Goal: Information Seeking & Learning: Learn about a topic

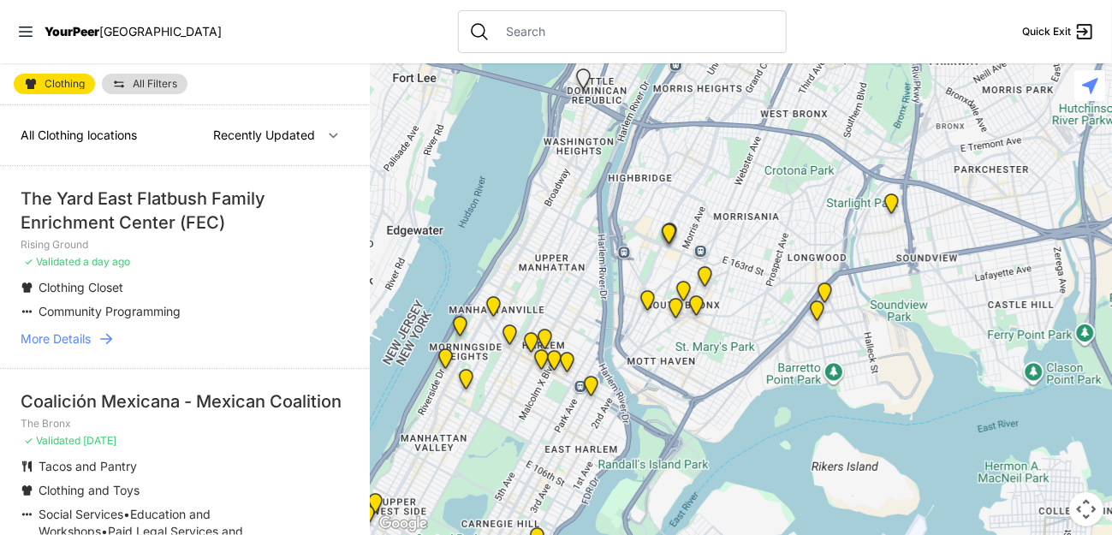
drag, startPoint x: 854, startPoint y: 186, endPoint x: 535, endPoint y: 382, distance: 374.5
click at [563, 391] on div at bounding box center [741, 299] width 741 height 472
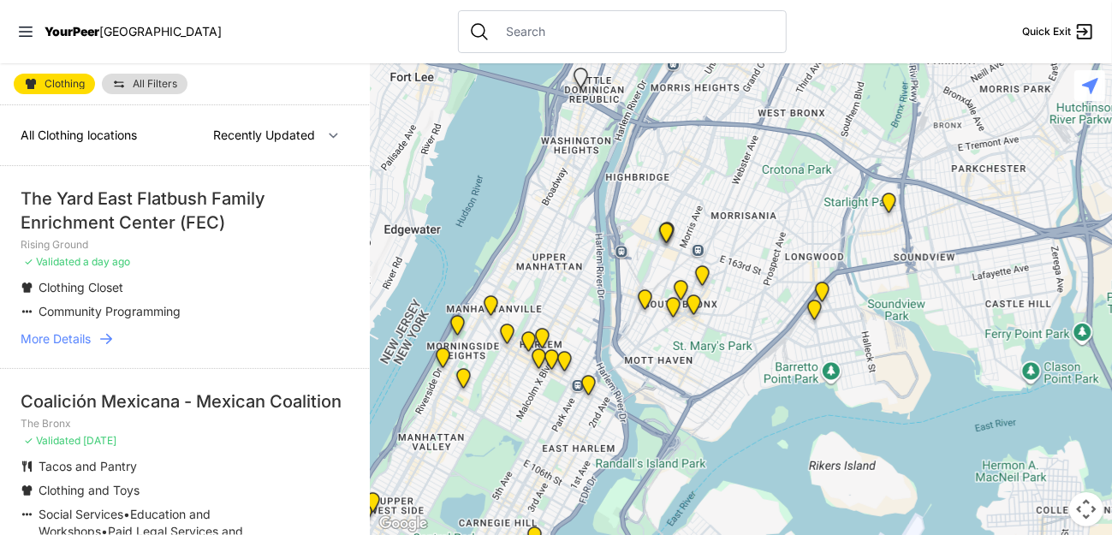
click at [488, 300] on img at bounding box center [490, 308] width 35 height 41
click at [495, 306] on img at bounding box center [490, 308] width 35 height 41
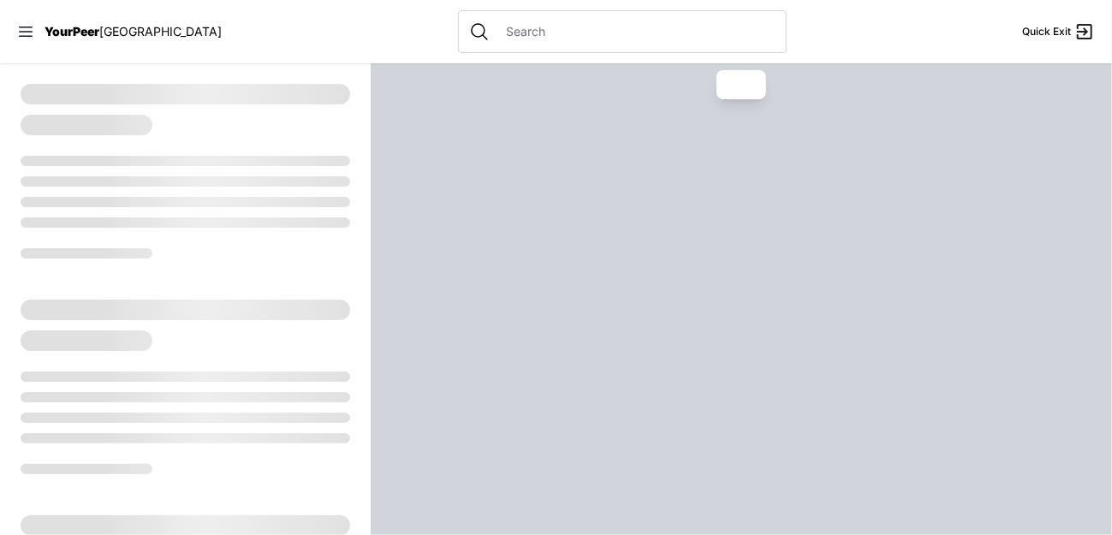
click at [483, 304] on div at bounding box center [741, 299] width 741 height 472
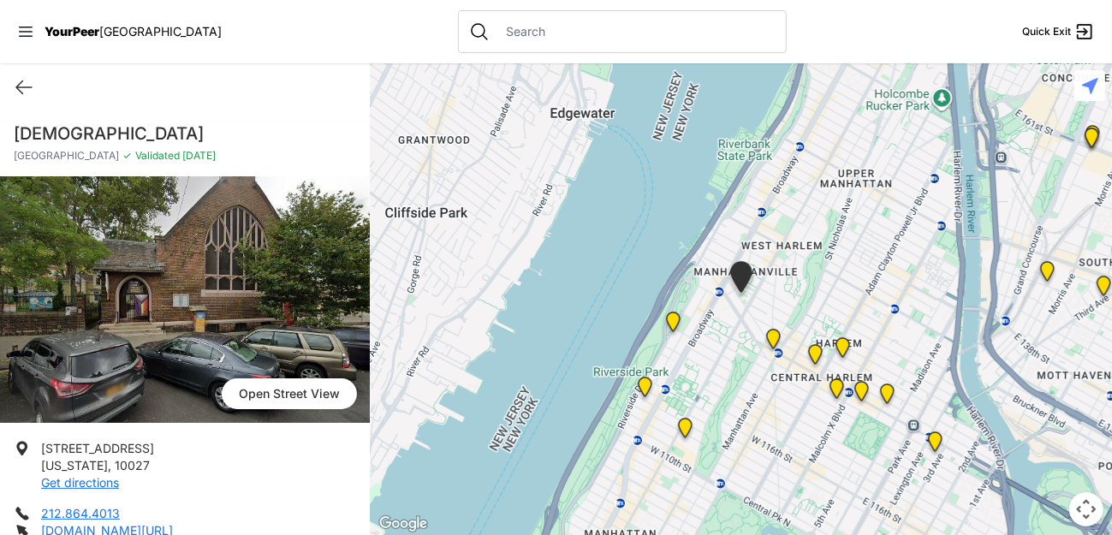
scroll to position [171, 0]
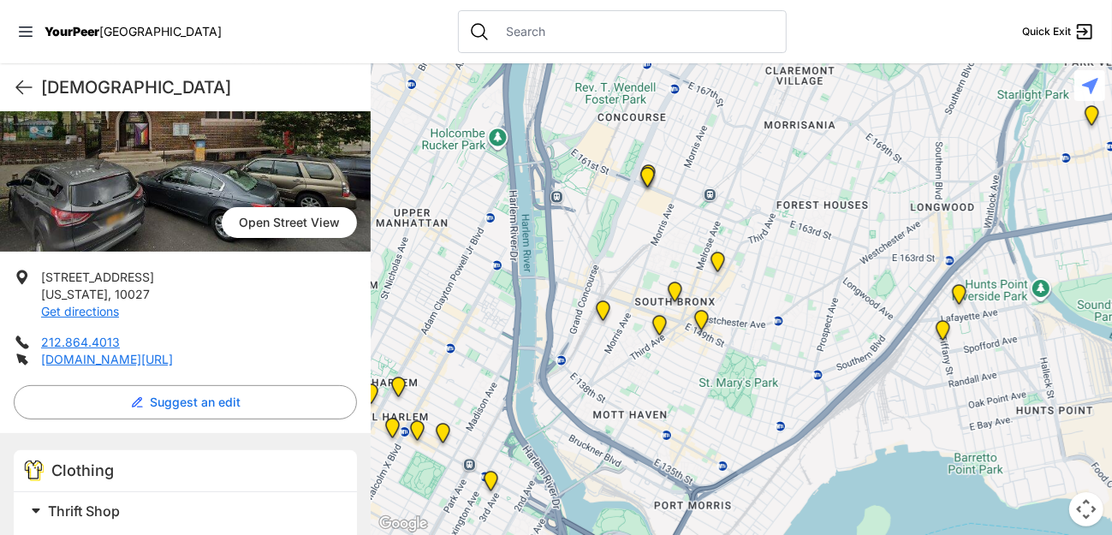
drag, startPoint x: 823, startPoint y: 265, endPoint x: 435, endPoint y: 310, distance: 391.0
click at [435, 310] on div at bounding box center [741, 299] width 741 height 472
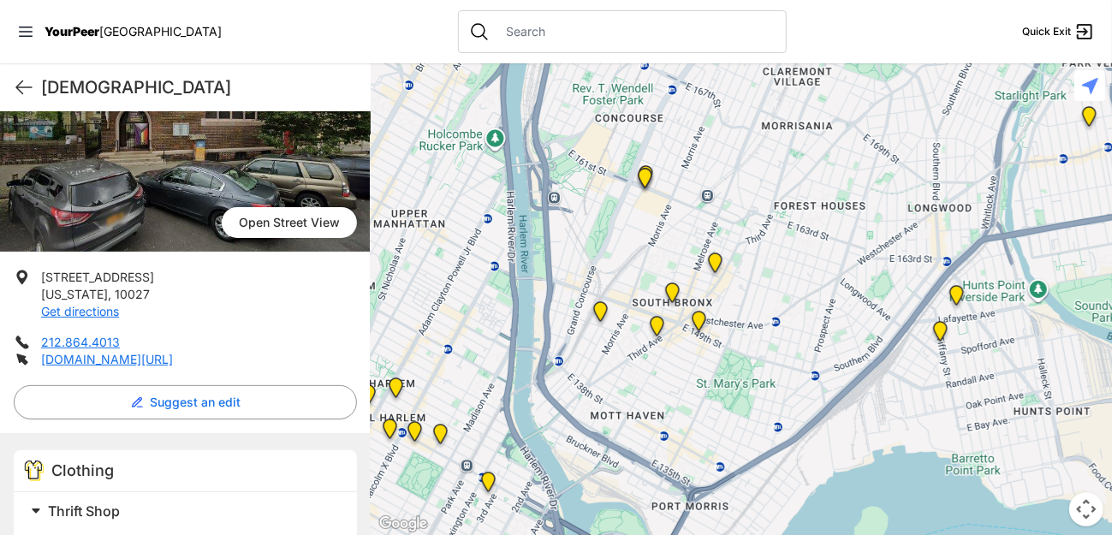
click at [653, 322] on img at bounding box center [656, 329] width 35 height 41
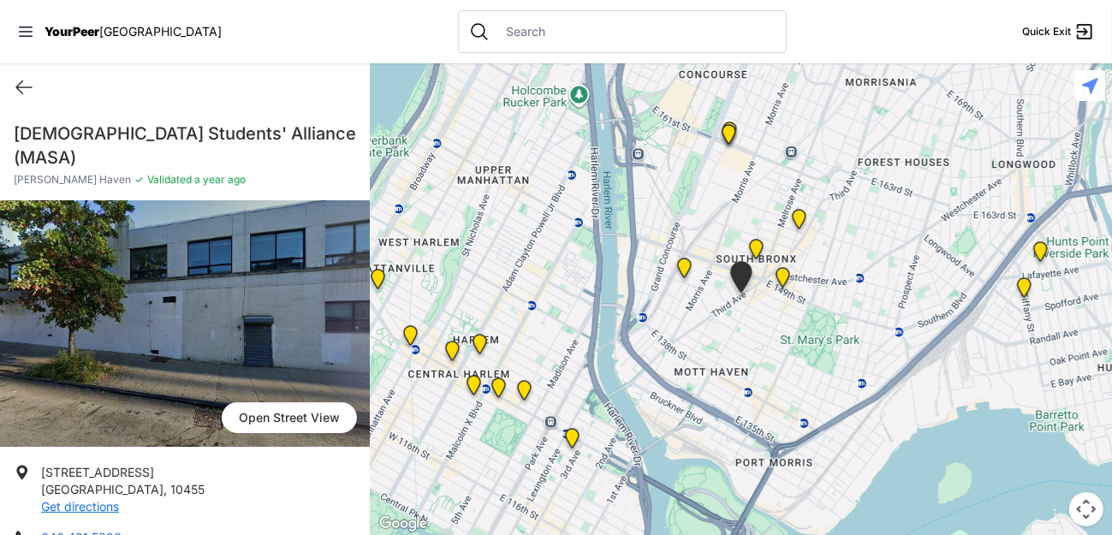
click at [759, 246] on img "The Bronx" at bounding box center [756, 252] width 35 height 41
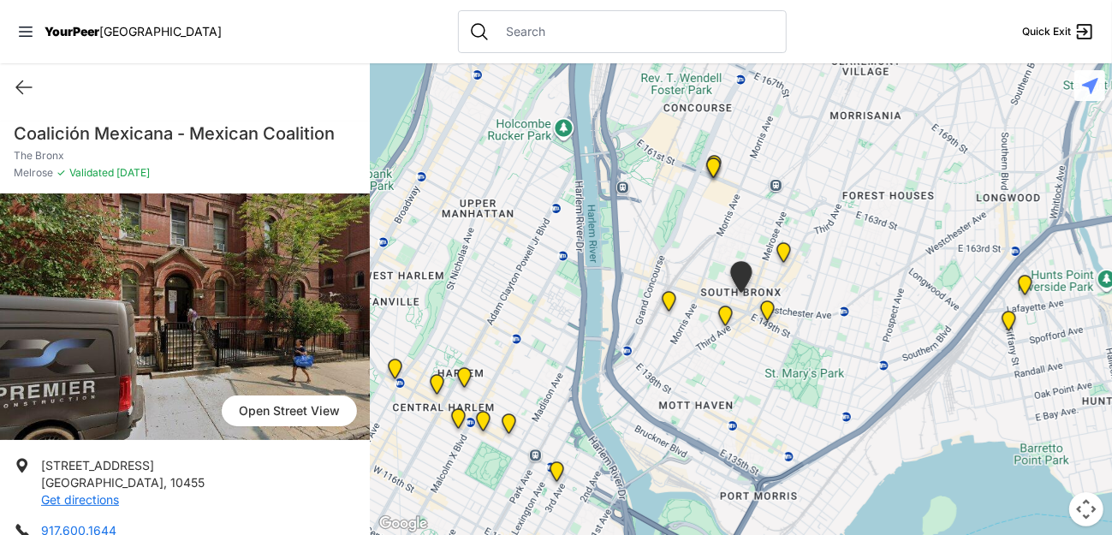
click at [461, 417] on img at bounding box center [458, 421] width 35 height 41
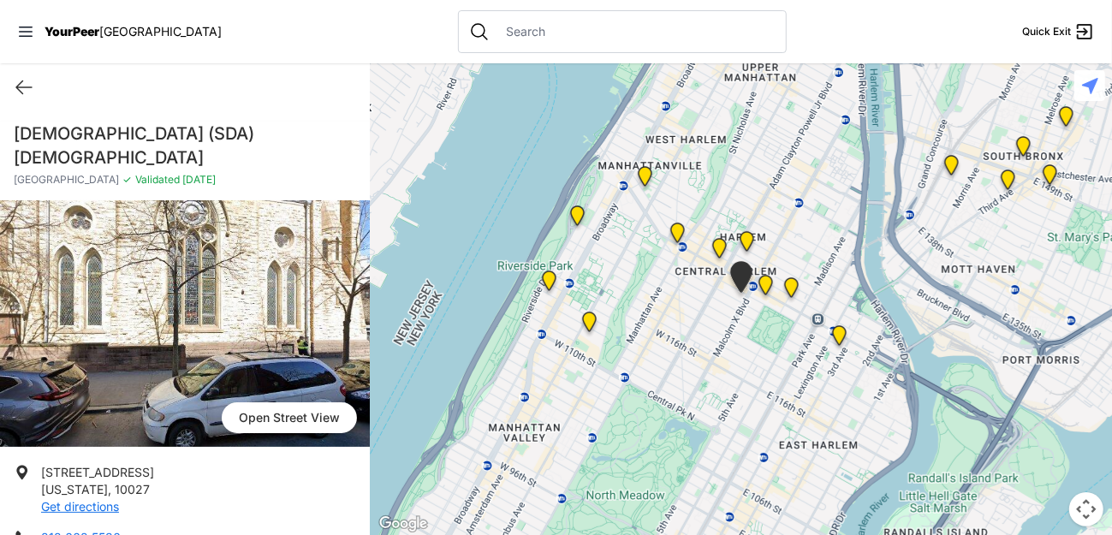
click at [590, 323] on img "The Cathedral Church of St. John the Divine" at bounding box center [589, 325] width 35 height 41
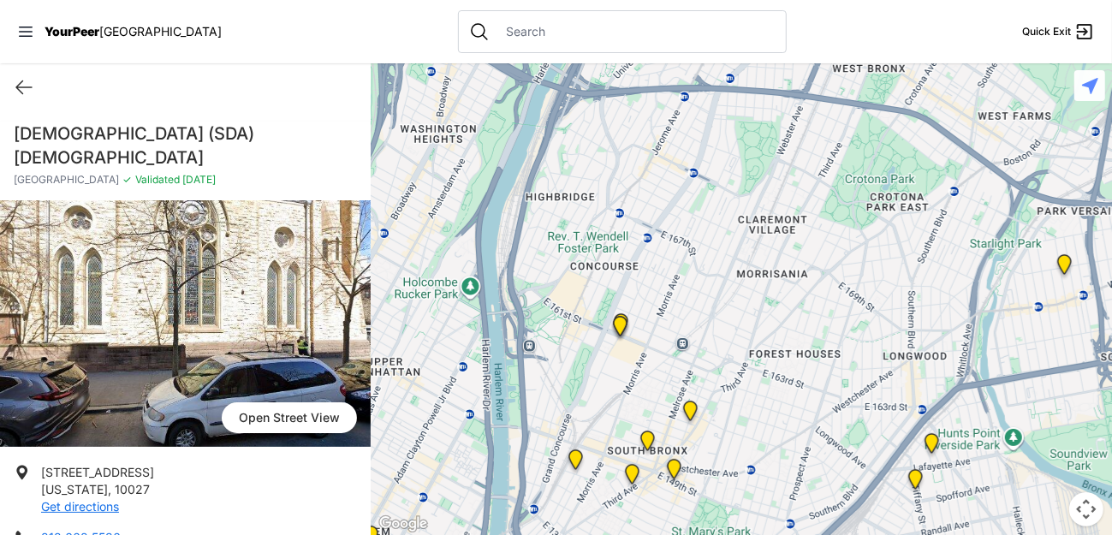
drag, startPoint x: 774, startPoint y: 133, endPoint x: 394, endPoint y: 429, distance: 481.0
click at [394, 429] on div at bounding box center [741, 299] width 741 height 472
